Goal: Task Accomplishment & Management: Manage account settings

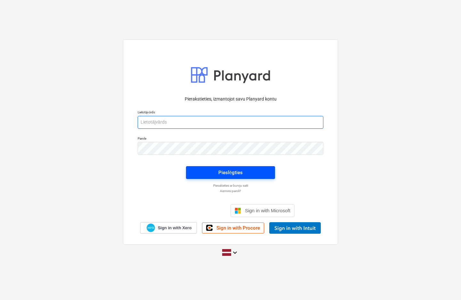
type input "[PERSON_NAME][EMAIL_ADDRESS][PERSON_NAME][DOMAIN_NAME]"
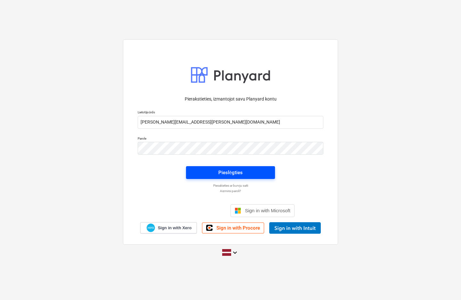
click at [236, 172] on div "Pieslēgties" at bounding box center [230, 172] width 24 height 8
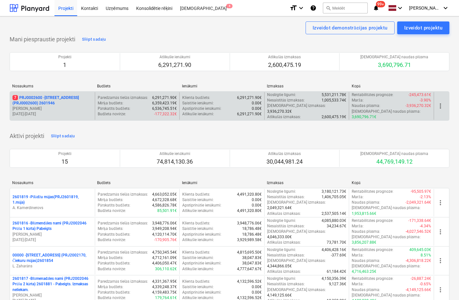
click at [44, 95] on p "7 PRJ0002600 - [STREET_ADDRESS](PRJ0002600) 2601946" at bounding box center [52, 100] width 80 height 11
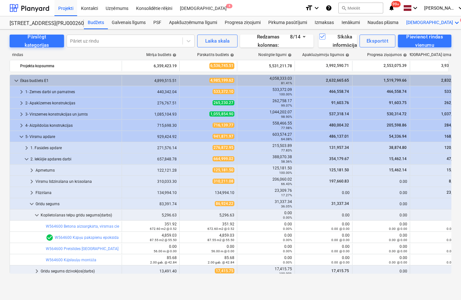
click at [453, 22] on icon "keyboard_arrow_down" at bounding box center [457, 23] width 8 height 8
click at [430, 41] on div "Faili 7" at bounding box center [445, 38] width 31 height 5
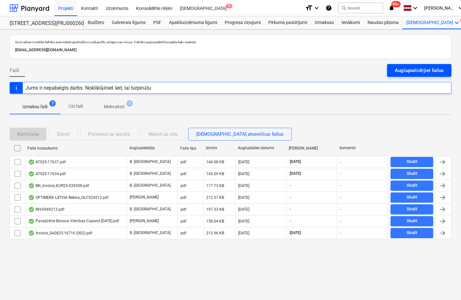
click at [397, 72] on div "Augšupielādējiet failus" at bounding box center [419, 70] width 49 height 8
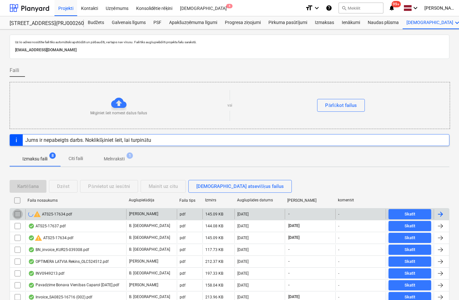
click at [18, 214] on input "checkbox" at bounding box center [17, 214] width 10 height 10
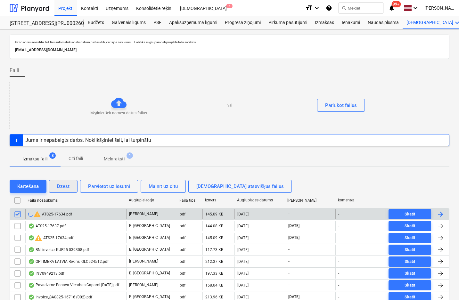
click at [66, 183] on div "Dzēst" at bounding box center [63, 186] width 12 height 8
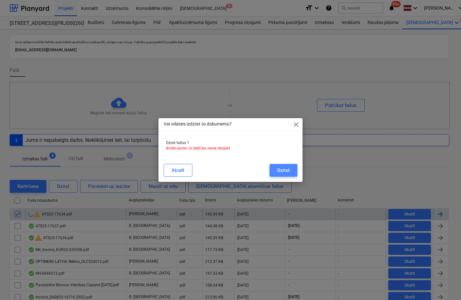
click at [281, 168] on div "Dzēst" at bounding box center [283, 170] width 12 height 8
